Goal: Task Accomplishment & Management: Manage account settings

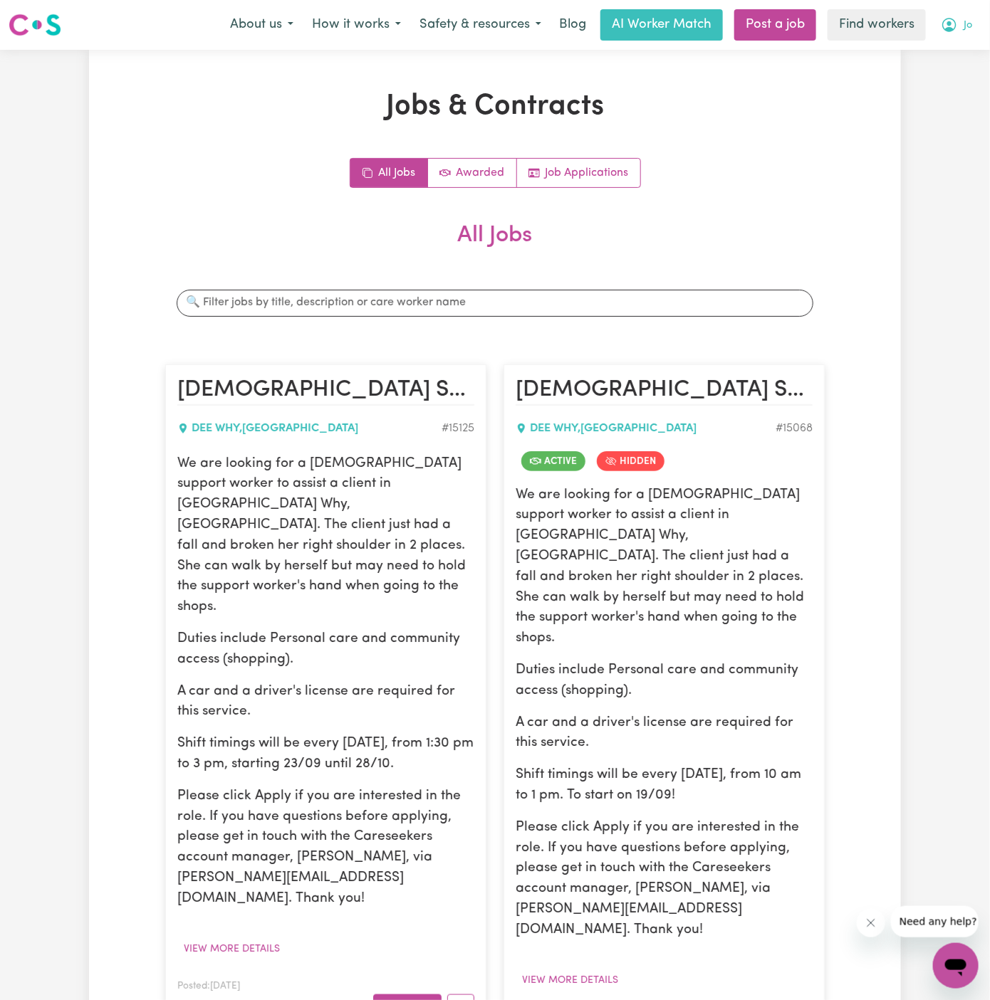
click at [964, 25] on span "Jo" at bounding box center [967, 26] width 9 height 16
click at [955, 73] on link "Logout" at bounding box center [924, 81] width 112 height 27
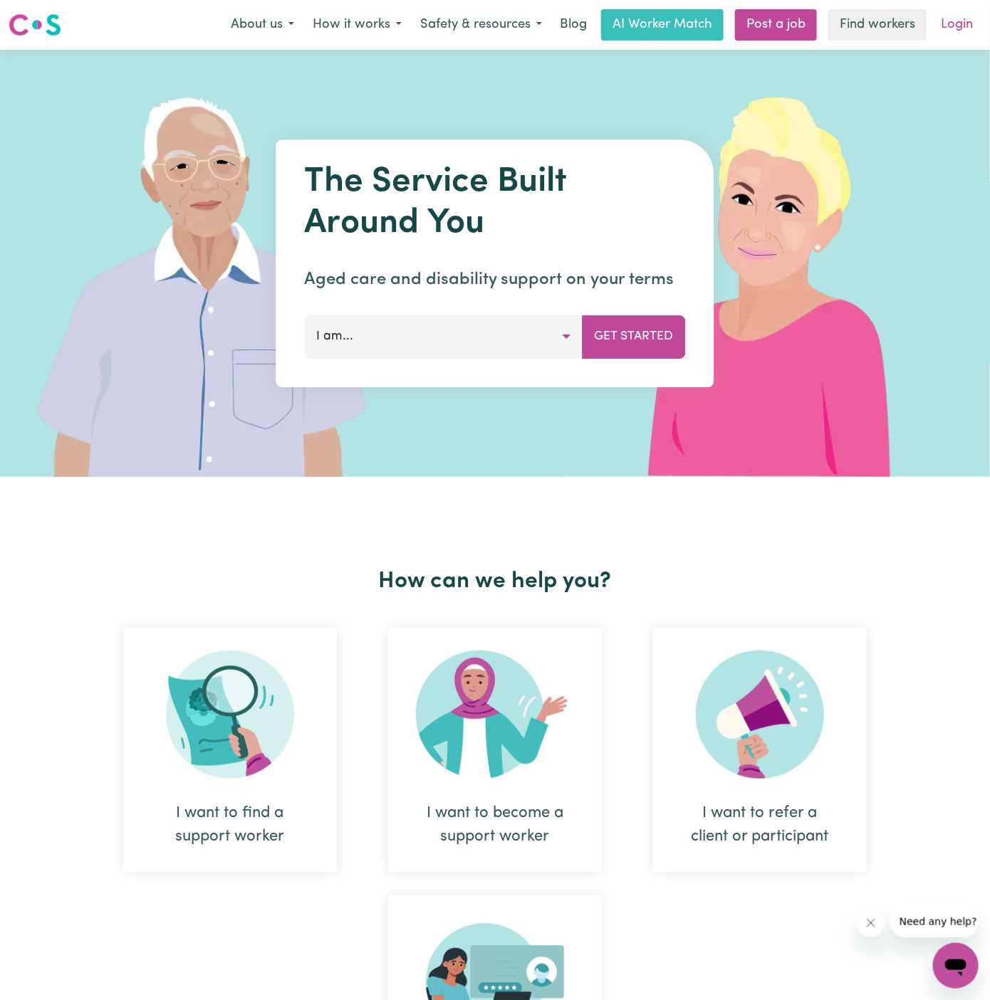
click at [963, 35] on link "Login" at bounding box center [956, 24] width 49 height 31
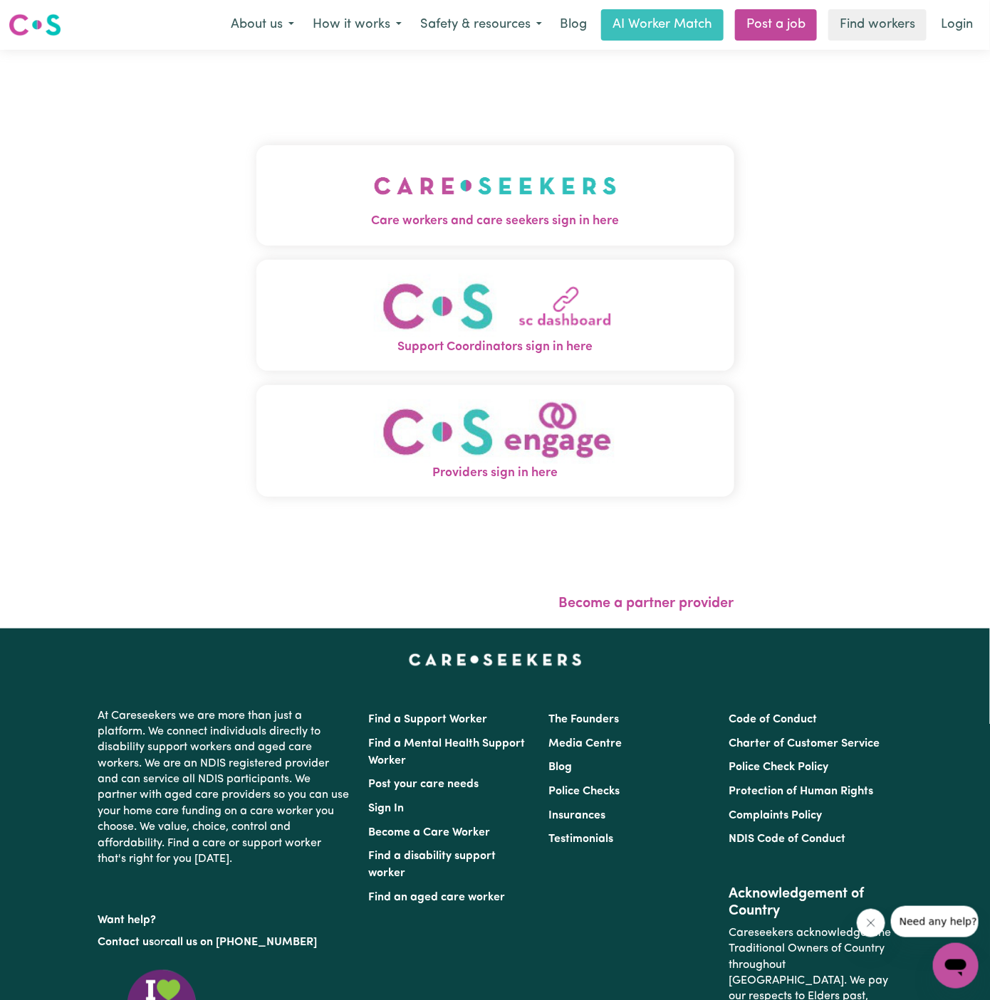
click at [459, 189] on img "Care workers and care seekers sign in here" at bounding box center [495, 185] width 243 height 53
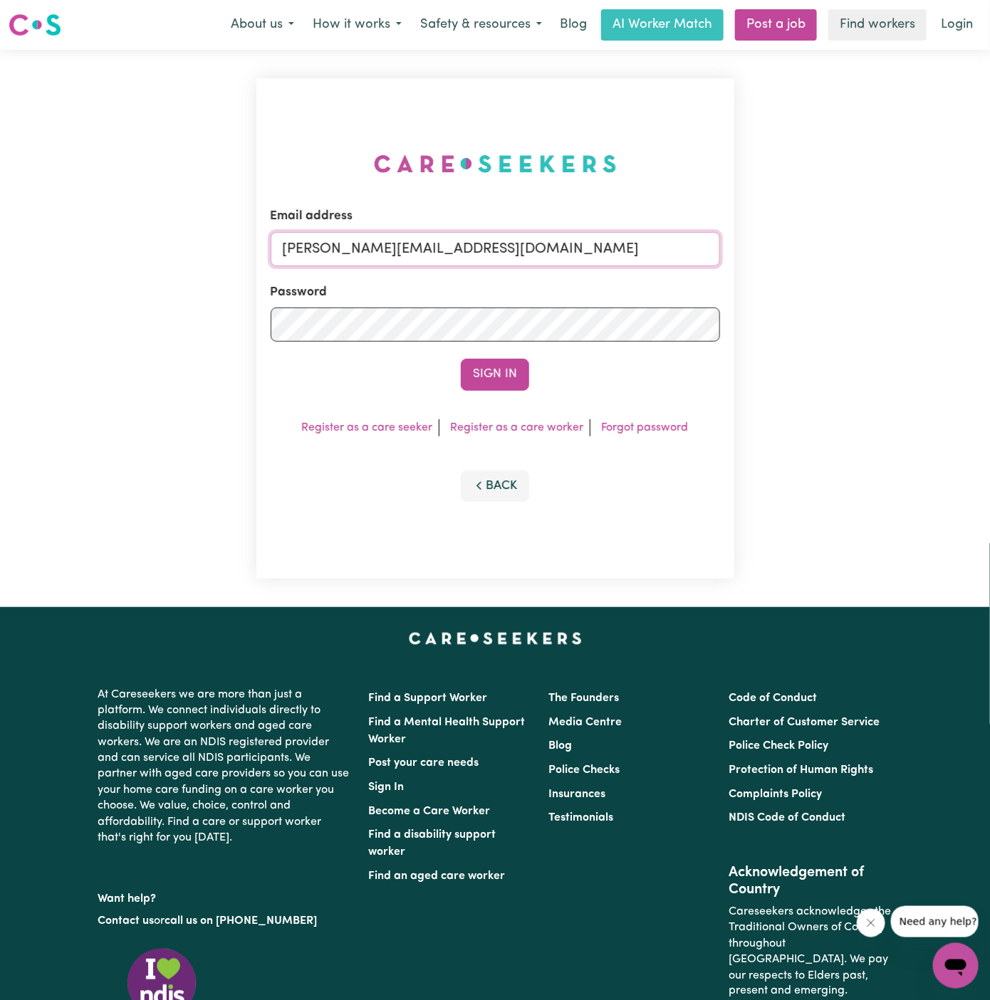
click at [493, 249] on input "[PERSON_NAME][EMAIL_ADDRESS][DOMAIN_NAME]" at bounding box center [495, 249] width 449 height 34
drag, startPoint x: 355, startPoint y: 252, endPoint x: 863, endPoint y: 252, distance: 507.6
click at [863, 252] on div "Email address superuser~[EMAIL_ADDRESS][DOMAIN_NAME] Password Sign In Register …" at bounding box center [495, 328] width 990 height 557
type input "[EMAIL_ADDRESS][DOMAIN_NAME]"
click at [506, 373] on button "Sign In" at bounding box center [495, 374] width 68 height 31
